Goal: Task Accomplishment & Management: Use online tool/utility

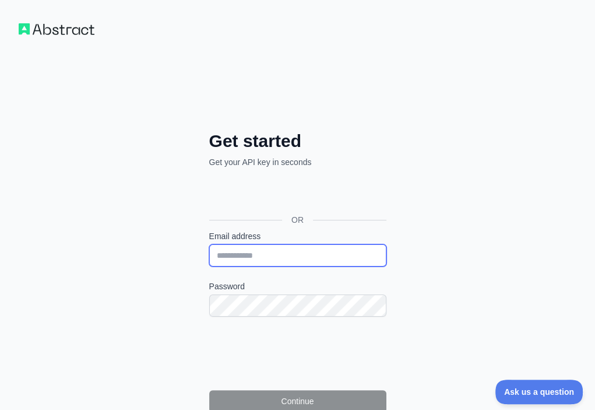
click at [209, 244] on input "Email address" at bounding box center [297, 255] width 177 height 22
paste input "**********"
type input "**********"
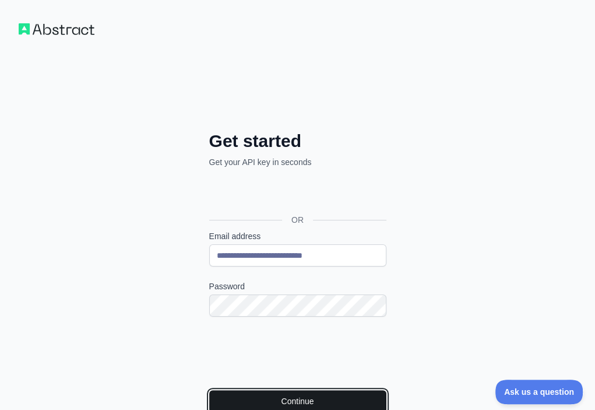
click at [209, 390] on button "Continue" at bounding box center [297, 401] width 177 height 22
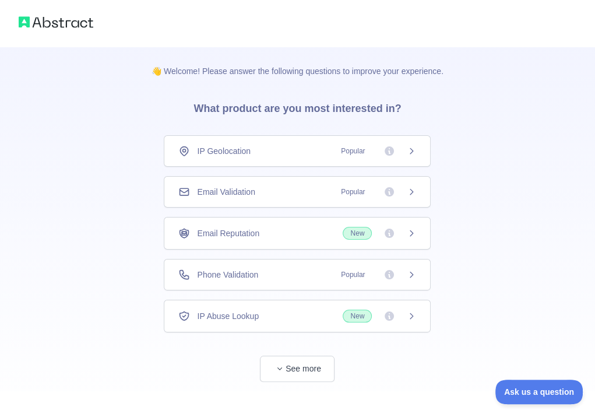
click at [310, 190] on div "Email Validation Popular" at bounding box center [297, 192] width 238 height 12
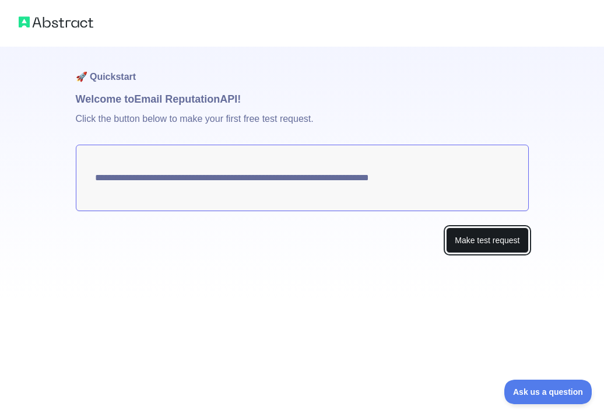
click at [478, 241] on button "Make test request" at bounding box center [487, 240] width 82 height 26
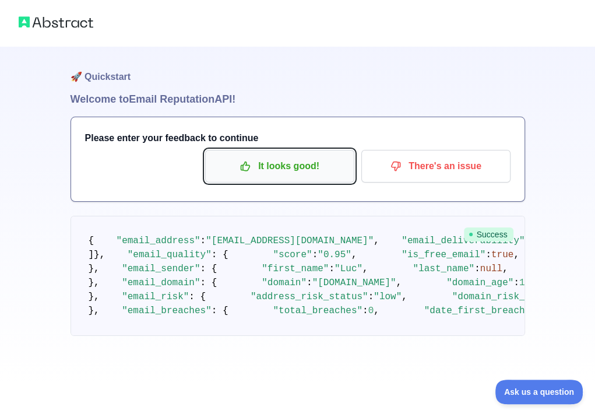
click at [291, 173] on p "It looks good!" at bounding box center [280, 166] width 132 height 20
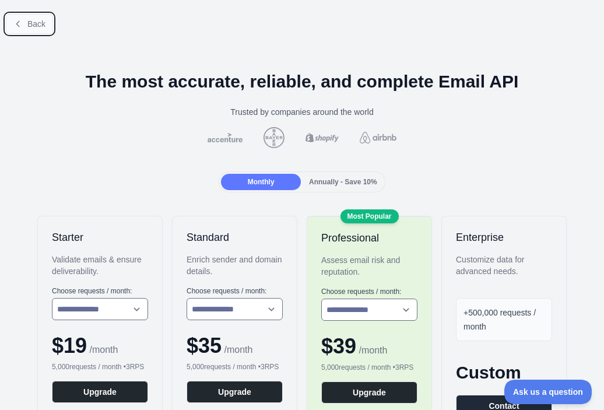
click at [28, 25] on span "Back" at bounding box center [36, 23] width 18 height 9
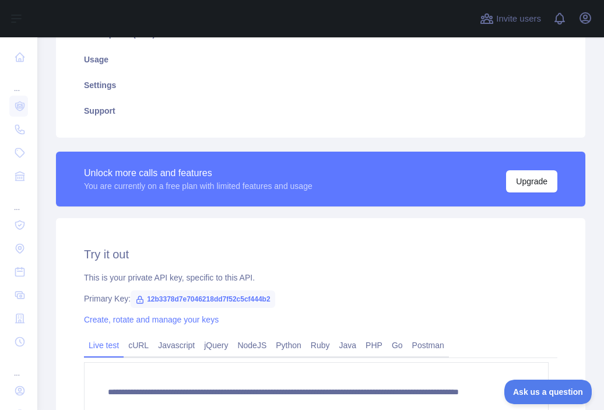
scroll to position [233, 0]
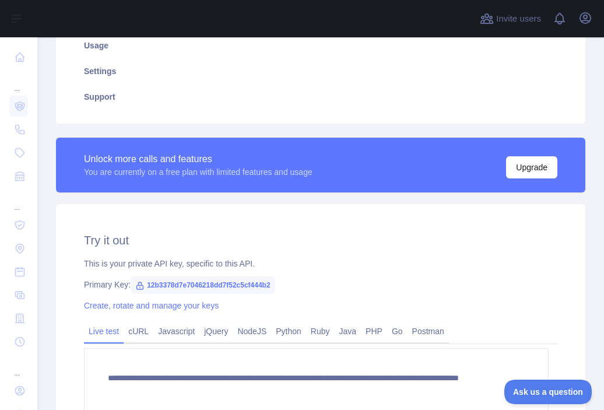
click at [257, 283] on span "12b3378d7e7046218dd7f52c5cf444b2" at bounding box center [203, 284] width 145 height 17
copy span "12b3378d7e7046218dd7f52c5cf444b2"
